Goal: Task Accomplishment & Management: Use online tool/utility

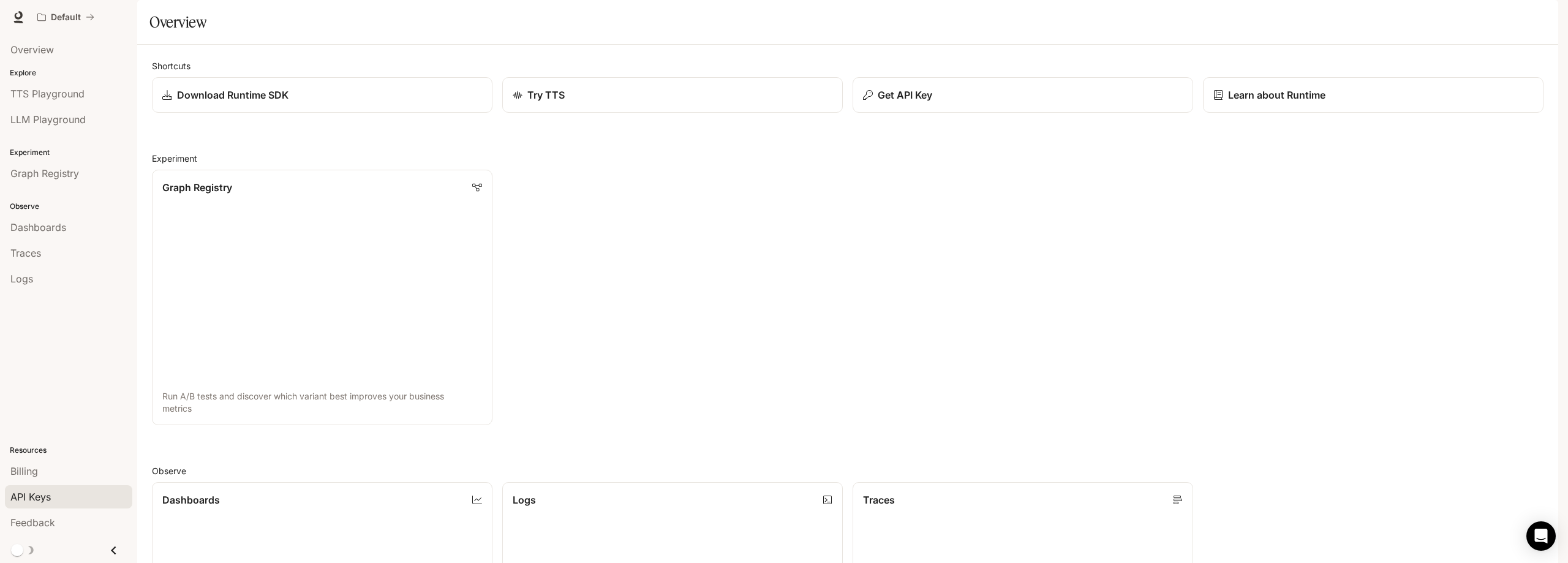
click at [35, 494] on span "API Keys" at bounding box center [31, 496] width 40 height 14
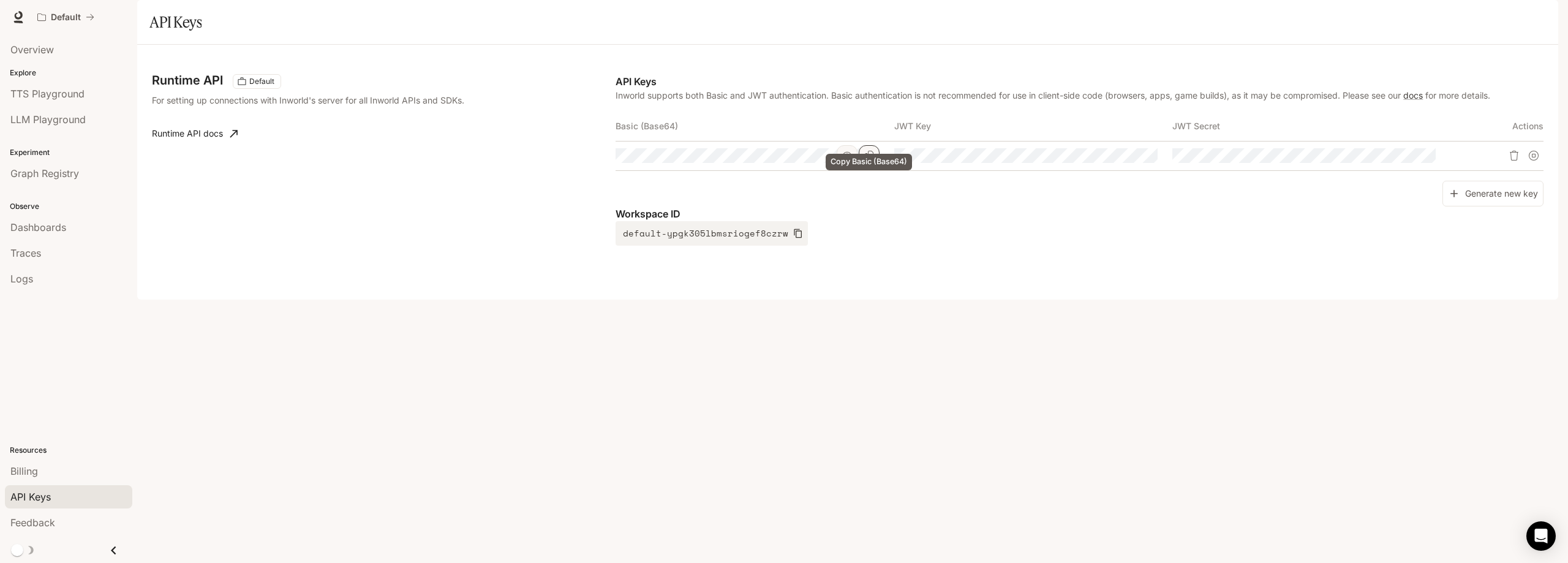
click at [867, 160] on icon "Copy Basic (Base64)" at bounding box center [868, 155] width 10 height 10
click at [794, 238] on icon "button" at bounding box center [798, 233] width 8 height 9
click at [793, 238] on icon "button" at bounding box center [797, 233] width 10 height 10
click at [869, 160] on icon "Copy Basic (Base64)" at bounding box center [868, 155] width 10 height 10
click at [547, 299] on div "Runtime API Default For setting up connections with Inworld's server for all In…" at bounding box center [848, 172] width 1421 height 255
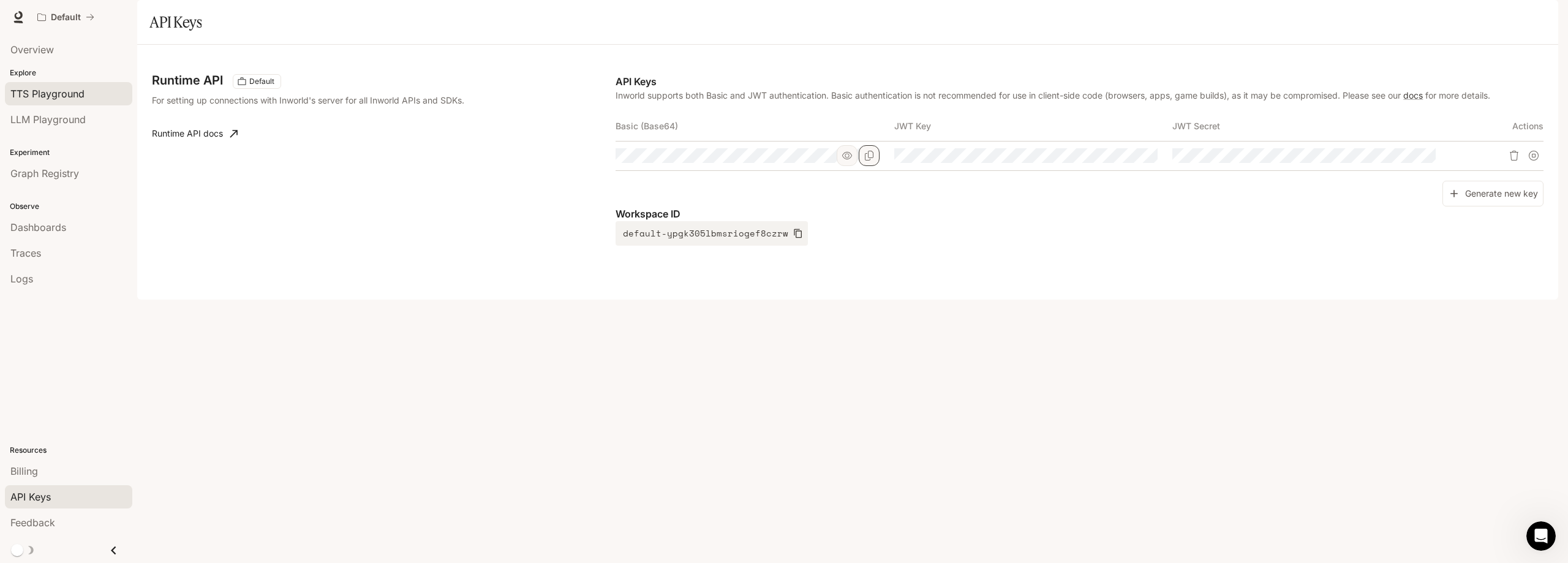
click at [53, 95] on span "TTS Playground" at bounding box center [47, 93] width 74 height 14
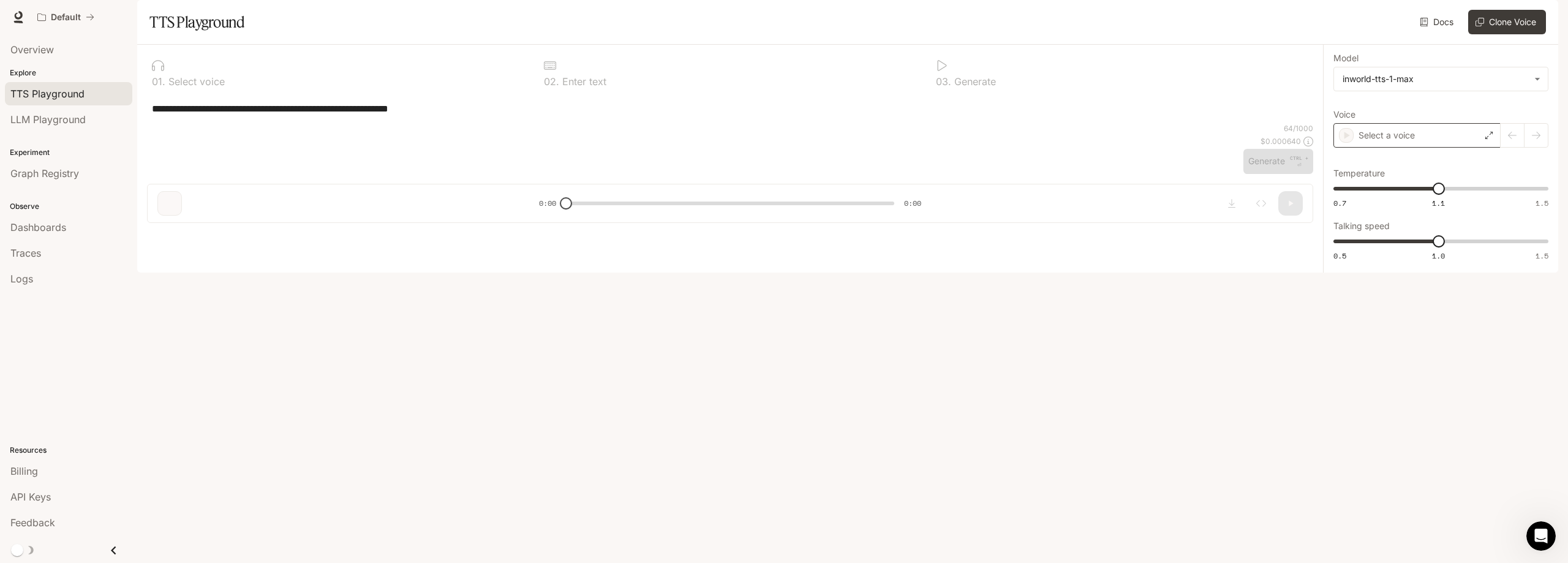
type textarea "**********"
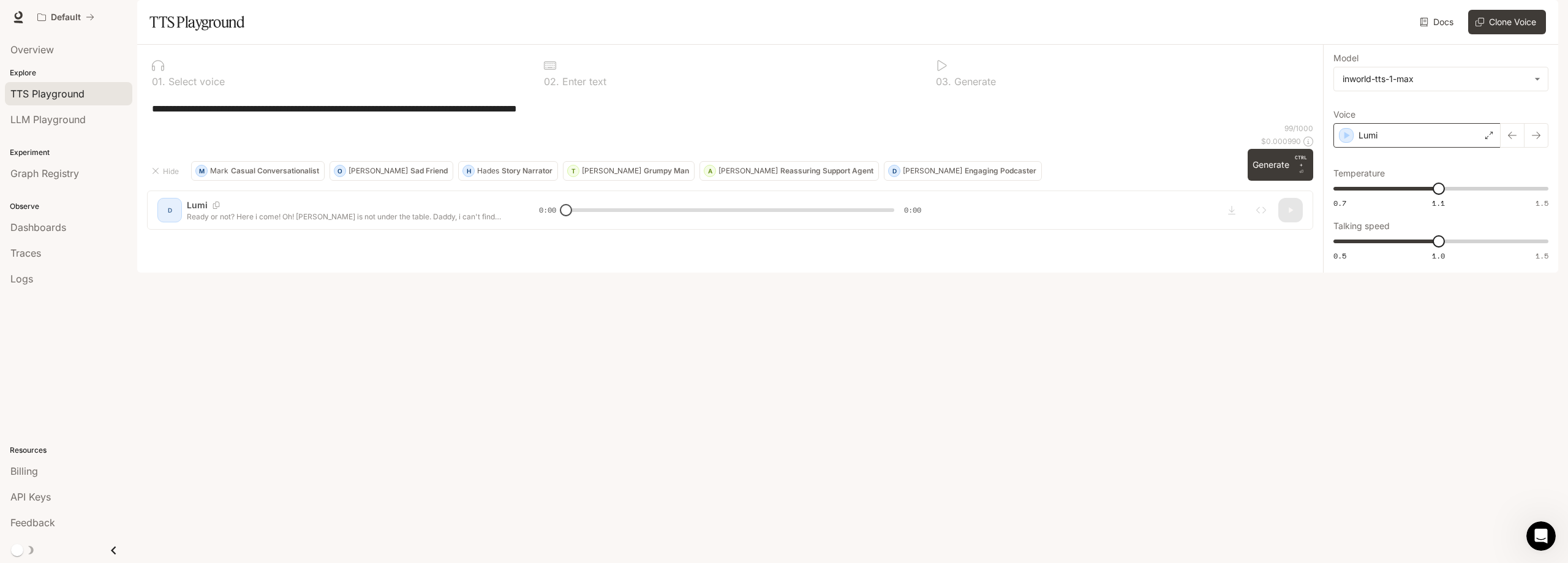
click at [1414, 147] on div "Lumi" at bounding box center [1416, 135] width 167 height 24
click at [1540, 63] on icon "button" at bounding box center [1540, 57] width 12 height 12
click at [1486, 139] on icon at bounding box center [1489, 136] width 8 height 8
click at [1535, 63] on icon "button" at bounding box center [1540, 57] width 12 height 12
drag, startPoint x: 1367, startPoint y: 168, endPoint x: 1355, endPoint y: 169, distance: 12.0
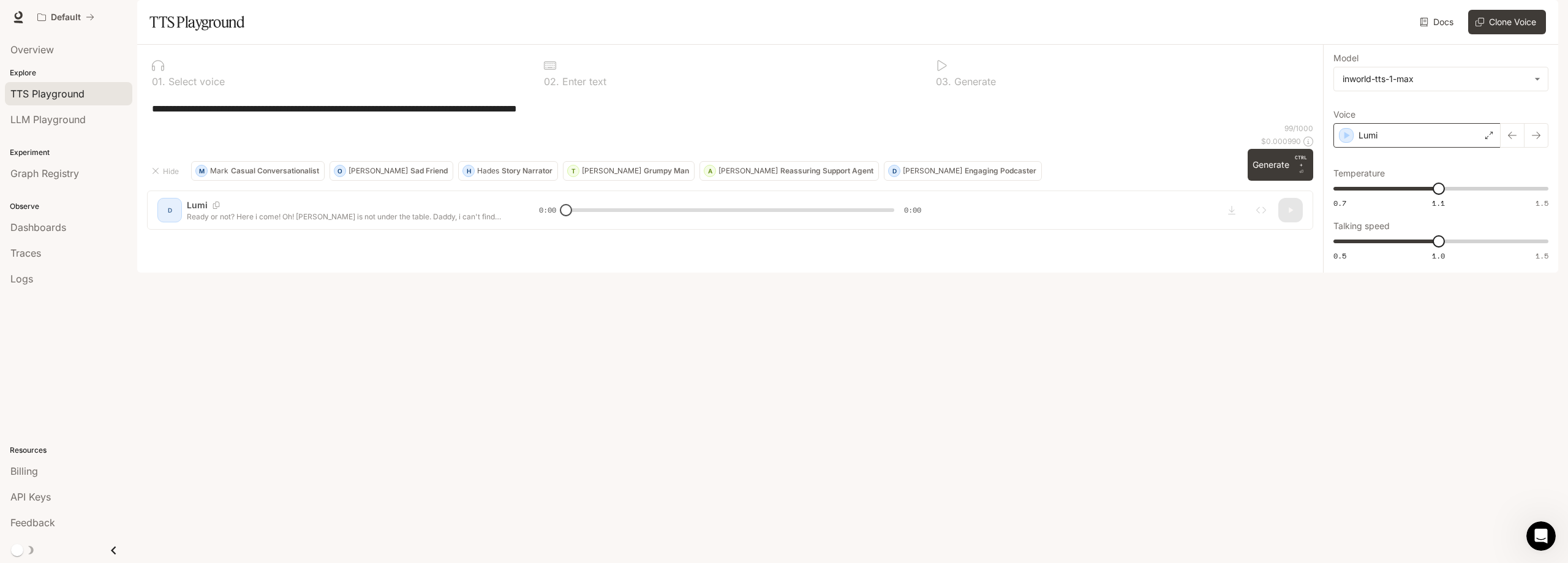
click at [1355, 147] on div "Lumi" at bounding box center [1416, 135] width 167 height 24
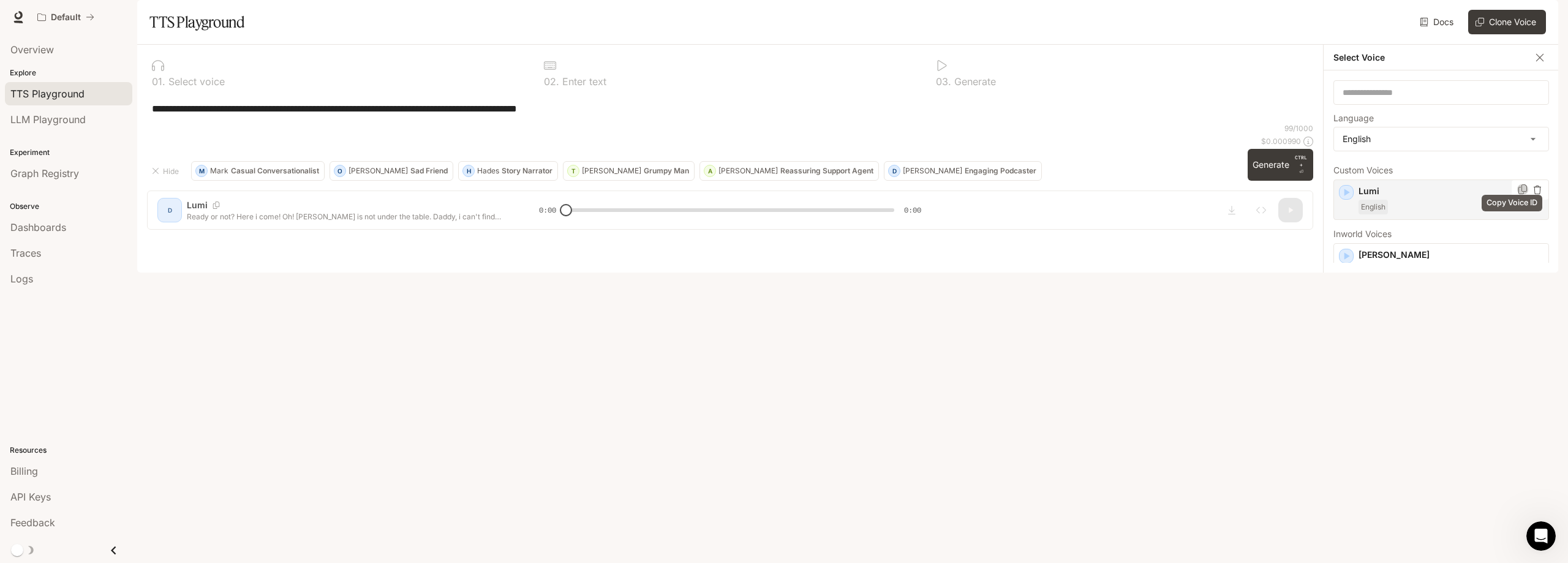
click at [1518, 194] on icon "Copy Voice ID" at bounding box center [1522, 189] width 8 height 10
click at [39, 491] on span "API Keys" at bounding box center [31, 496] width 40 height 14
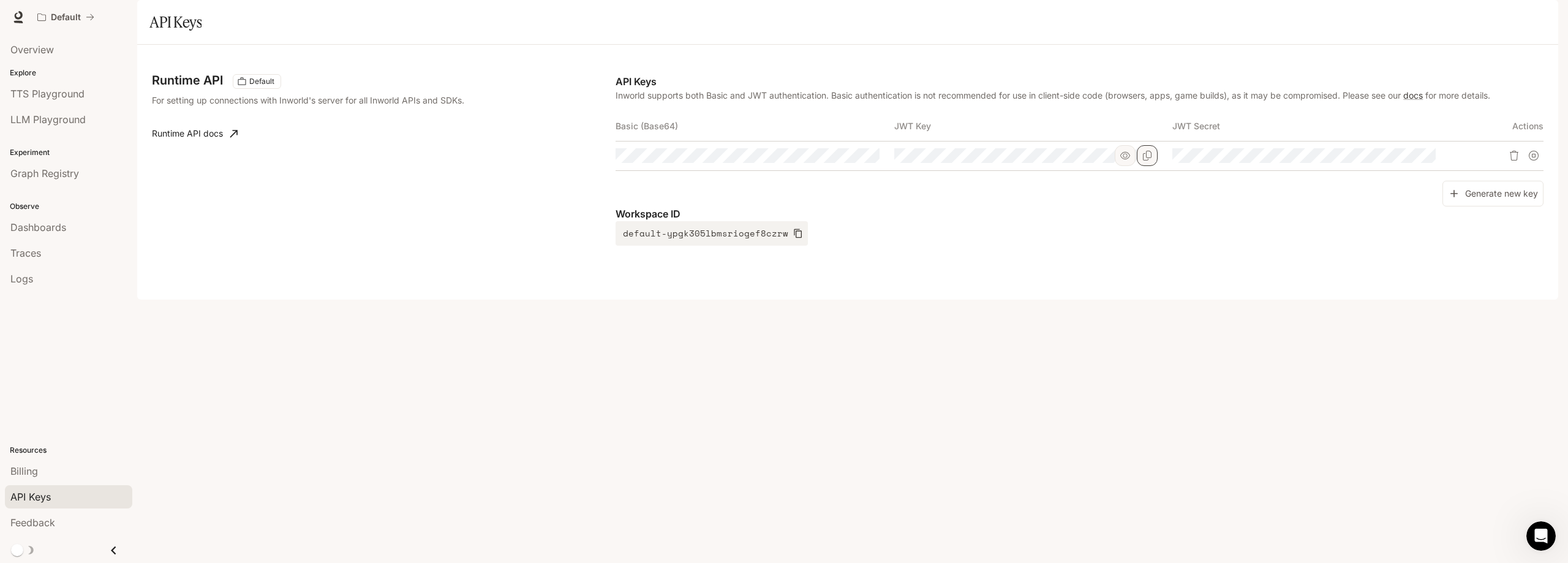
click at [1138, 166] on button "Copy Key" at bounding box center [1147, 155] width 21 height 21
